Goal: Information Seeking & Learning: Learn about a topic

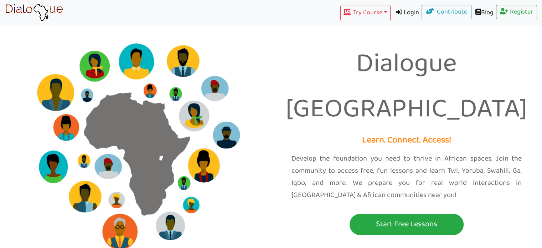
click at [404, 14] on link "Login" at bounding box center [406, 13] width 31 height 16
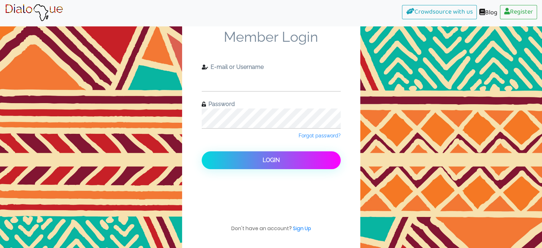
click at [273, 78] on input "text" at bounding box center [271, 81] width 139 height 20
type input "beverlyyeboah@icloud.com"
click at [202, 151] on button "Login" at bounding box center [271, 160] width 139 height 18
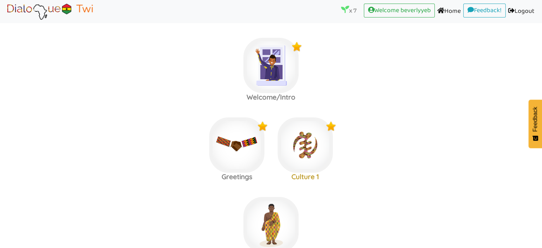
click at [384, 174] on label "Greetings Culture 1" at bounding box center [271, 145] width 542 height 77
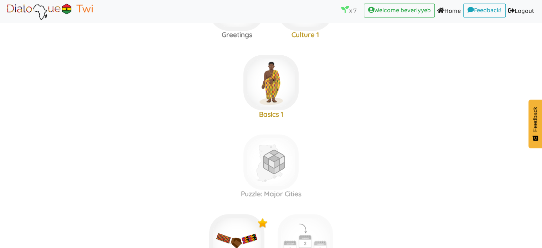
scroll to position [143, 0]
